Goal: Navigation & Orientation: Find specific page/section

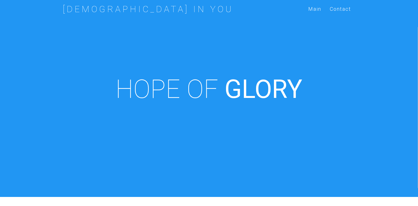
scroll to position [197, 0]
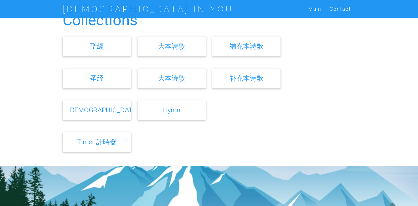
click at [179, 77] on link "大本诗歌" at bounding box center [171, 78] width 27 height 8
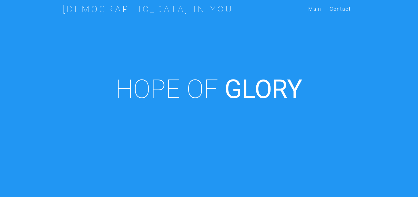
scroll to position [197, 0]
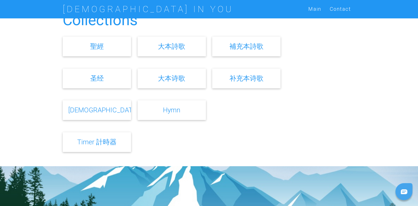
click at [244, 75] on link "补充本诗歌" at bounding box center [246, 78] width 34 height 8
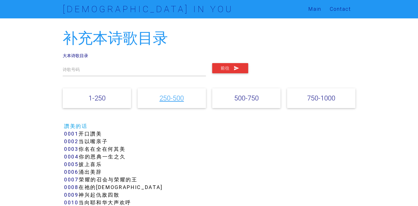
click at [174, 97] on link "250-500" at bounding box center [171, 98] width 24 height 8
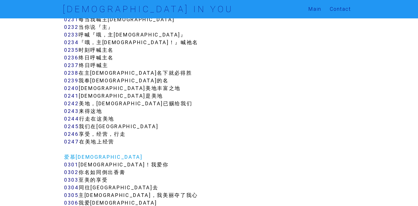
scroll to position [860, 0]
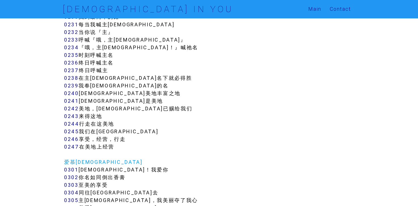
click at [67, 62] on link "0236" at bounding box center [71, 63] width 14 height 7
